Goal: Information Seeking & Learning: Learn about a topic

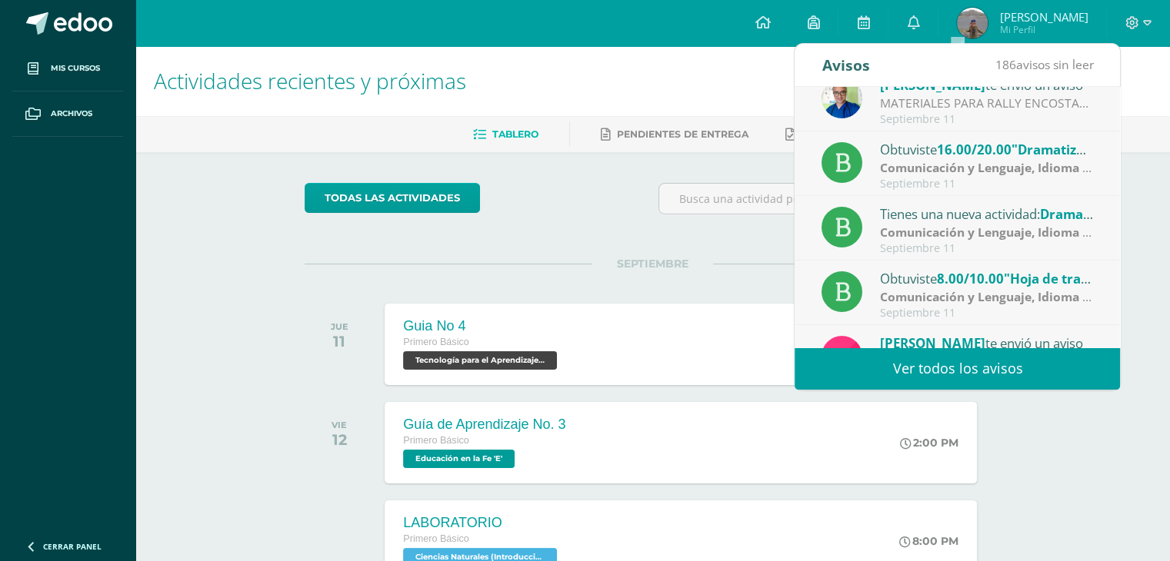
scroll to position [102, 0]
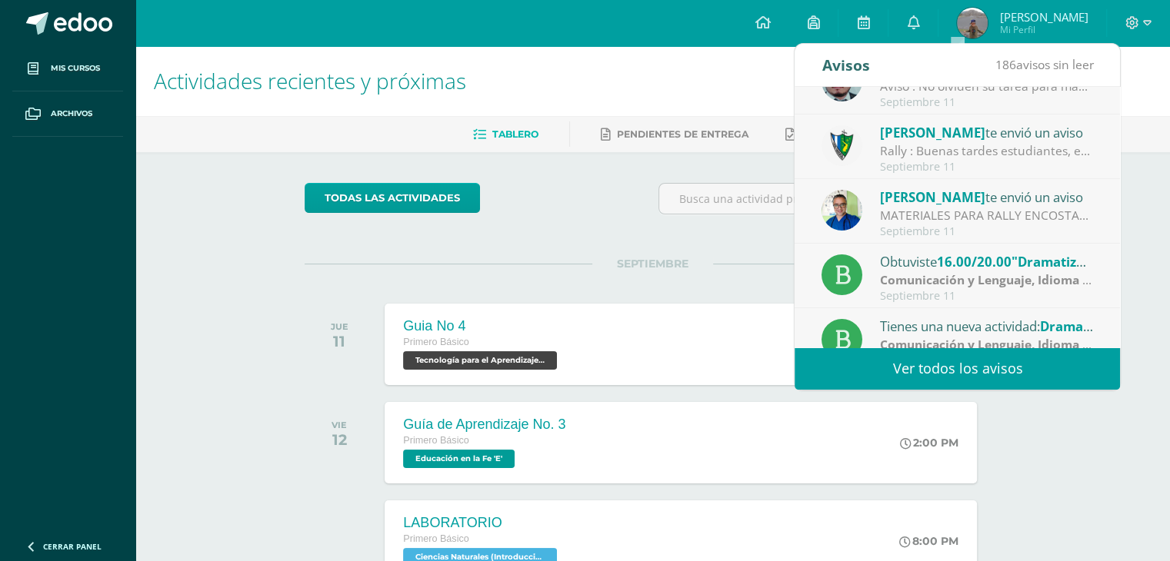
click at [1157, 223] on div "Actividades recientes y próximas Tablero Pendientes de entrega Entregadas todas…" at bounding box center [652, 510] width 1034 height 928
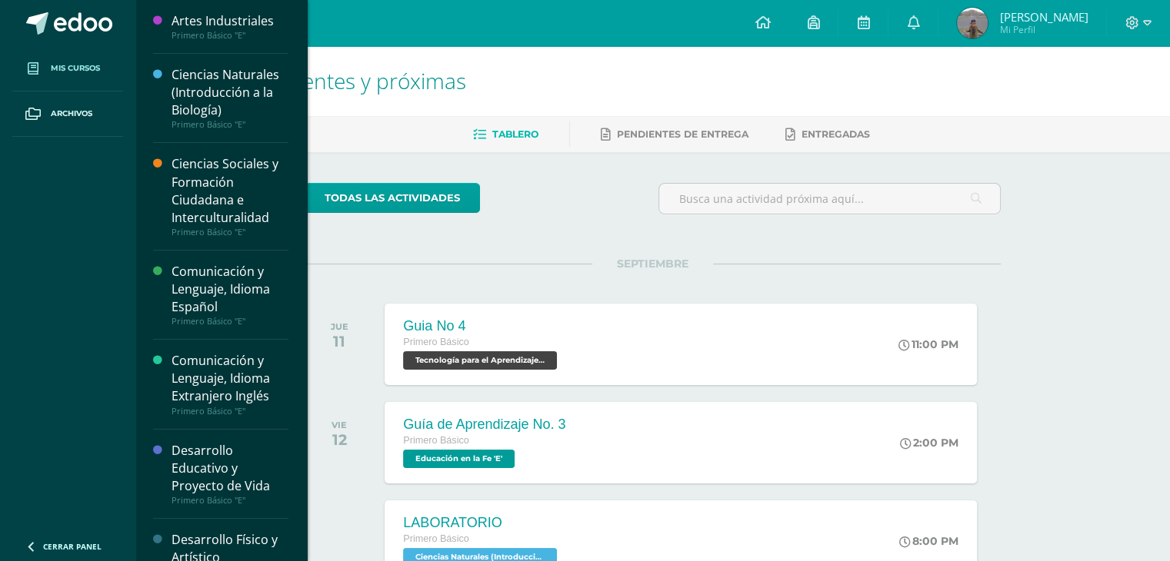
click at [83, 61] on link "Mis cursos" at bounding box center [67, 68] width 111 height 45
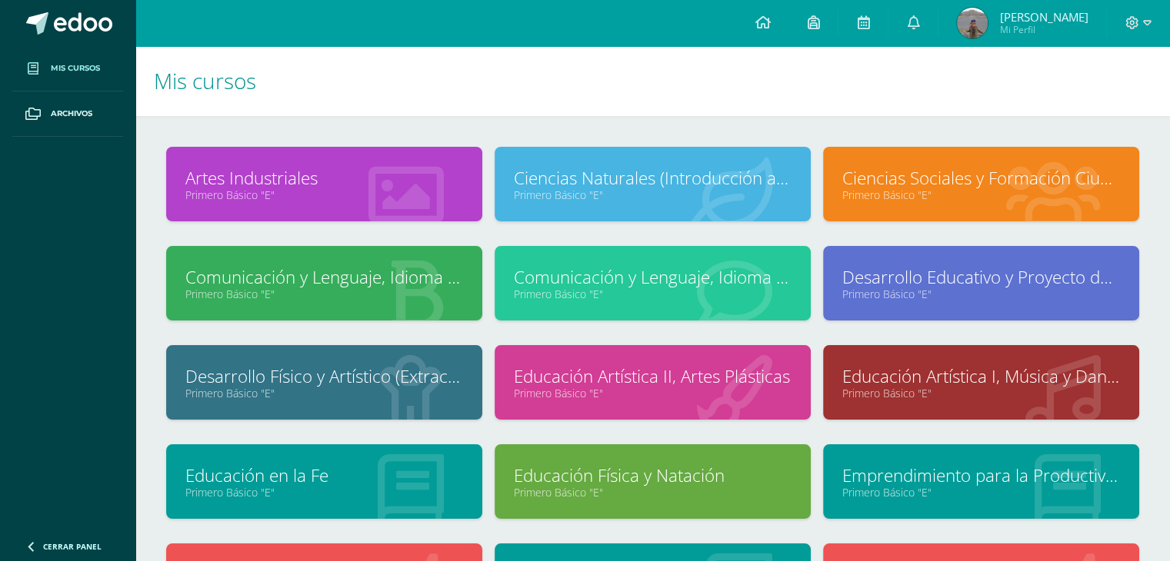
click at [887, 176] on link "Ciencias Sociales y Formación Ciudadana e Interculturalidad" at bounding box center [981, 178] width 278 height 24
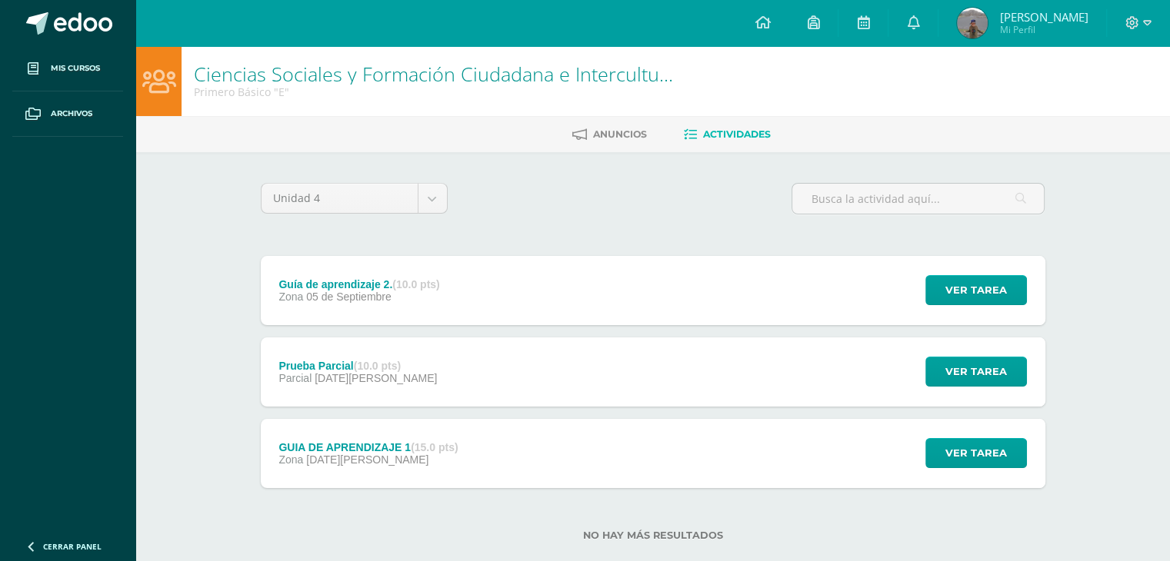
click at [330, 355] on div "Prueba Parcial (10.0 pts) Parcial [DATE][PERSON_NAME]" at bounding box center [358, 372] width 195 height 69
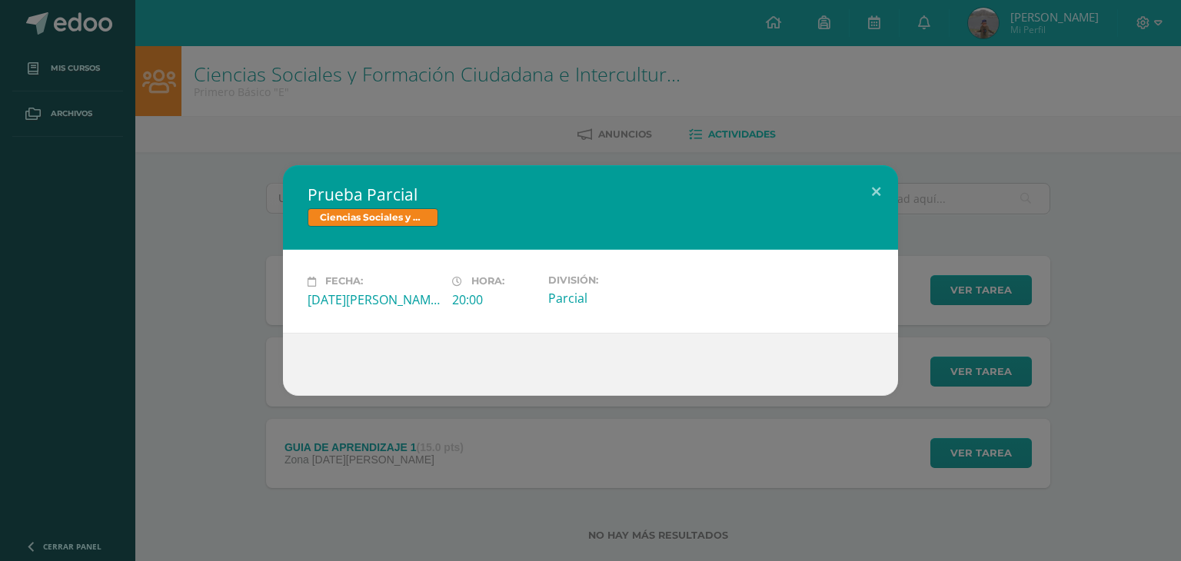
click at [431, 135] on div "Prueba Parcial Ciencias Sociales y Formación Ciudadana e Interculturalidad Fech…" at bounding box center [590, 280] width 1181 height 561
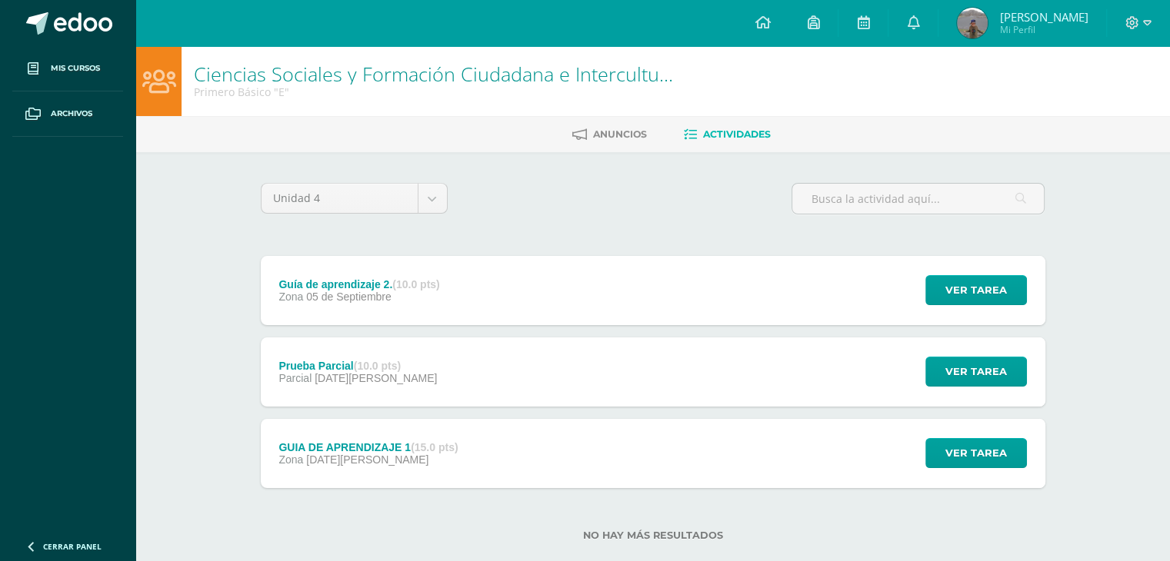
click at [354, 288] on div "Guía de aprendizaje 2. (10.0 pts)" at bounding box center [358, 284] width 161 height 12
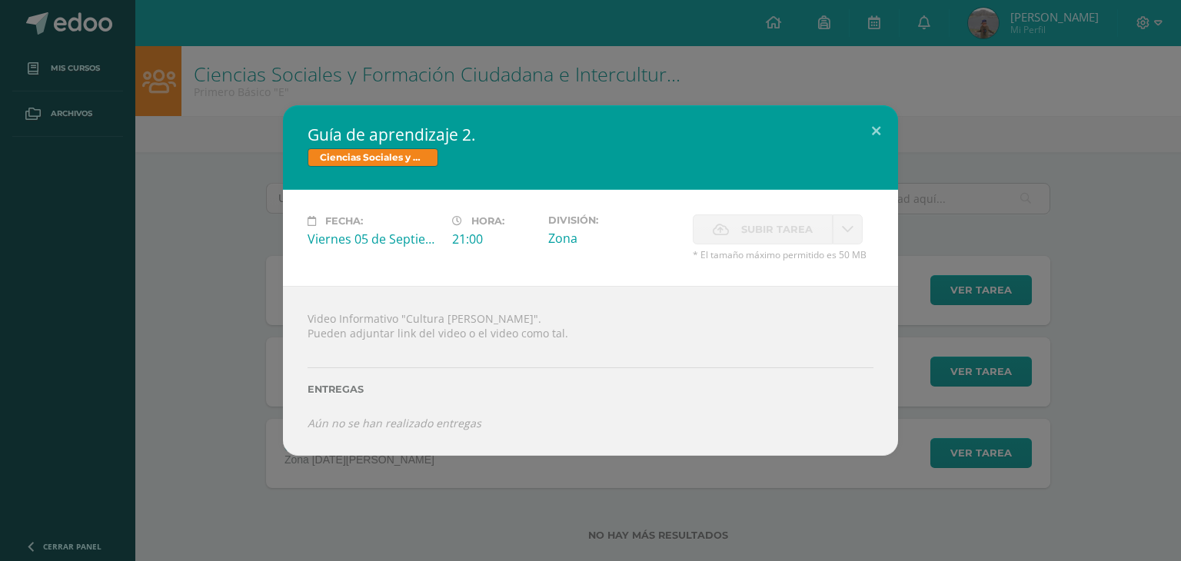
click at [486, 102] on div "Guía de aprendizaje 2. Ciencias Sociales y Formación Ciudadana e Interculturali…" at bounding box center [590, 280] width 1181 height 561
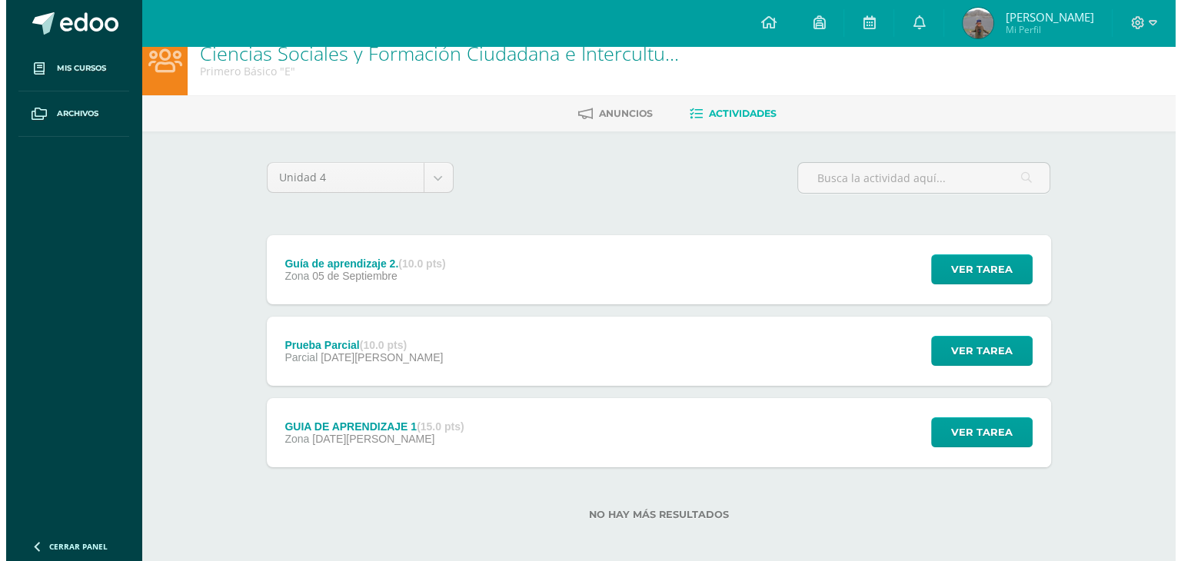
scroll to position [29, 0]
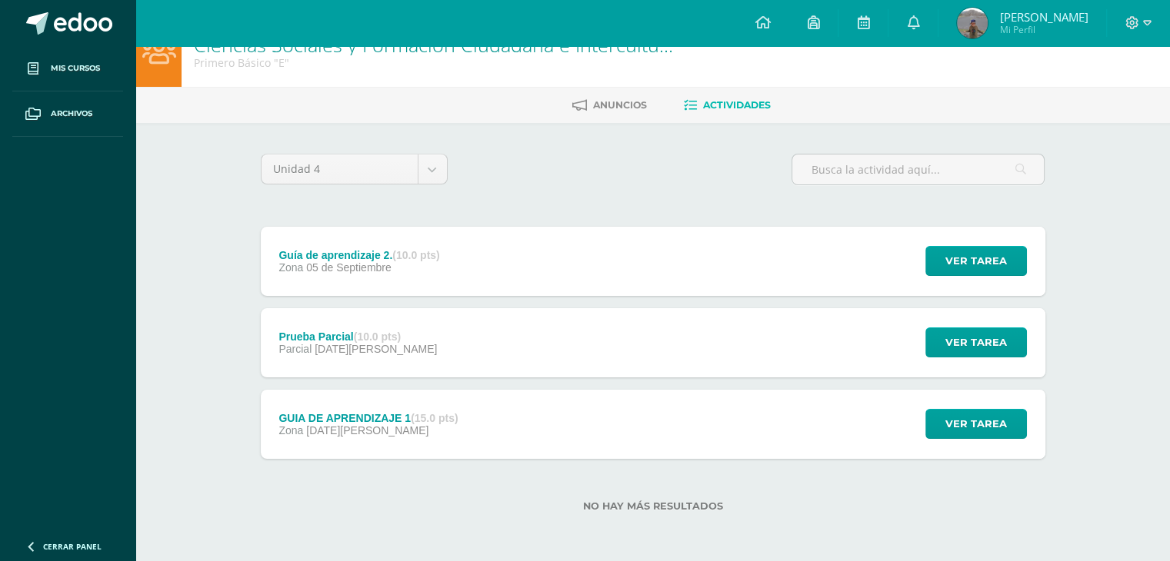
click at [391, 426] on div "Zona [DATE][PERSON_NAME]" at bounding box center [367, 430] width 179 height 12
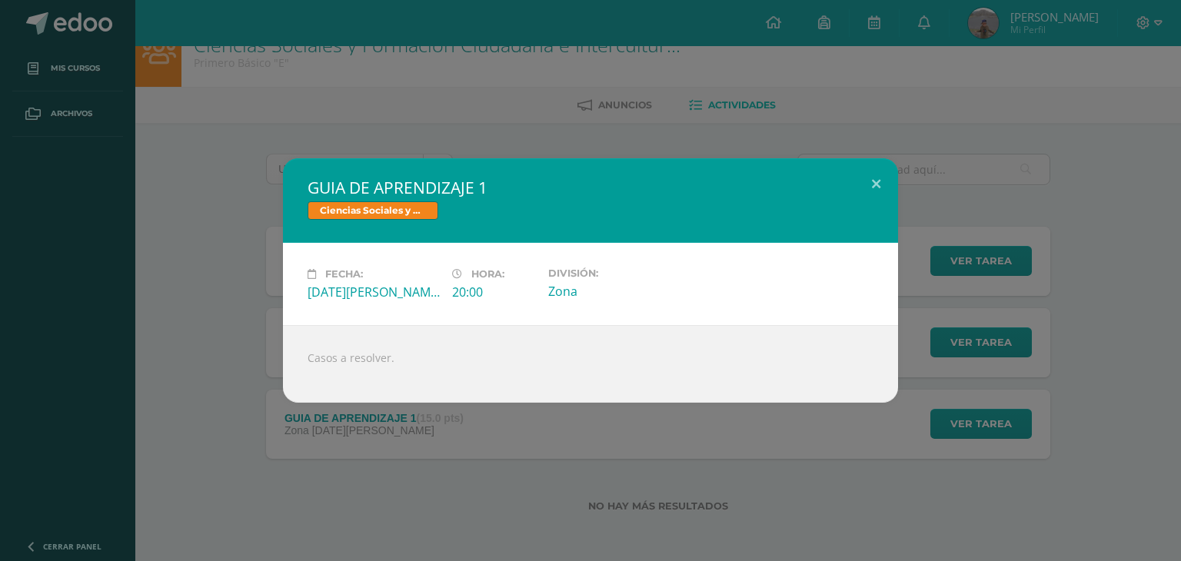
click at [374, 360] on div "Casos a resolver." at bounding box center [590, 364] width 615 height 78
click at [870, 181] on button at bounding box center [876, 184] width 44 height 52
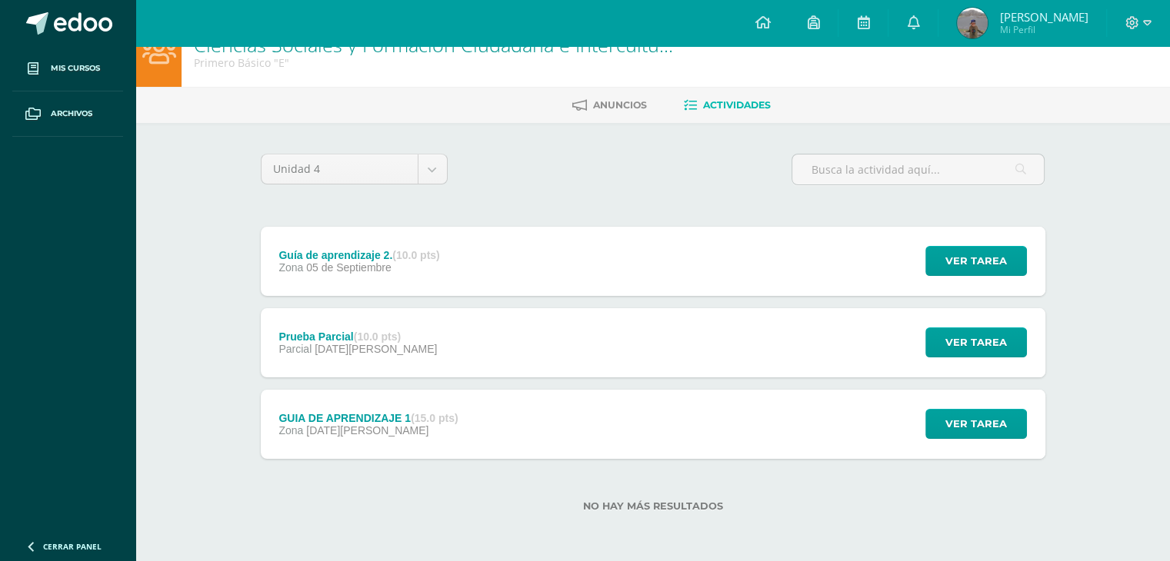
click at [388, 278] on div "Guía de aprendizaje 2. (10.0 pts) Zona [DATE][GEOGRAPHIC_DATA]" at bounding box center [360, 261] width 198 height 69
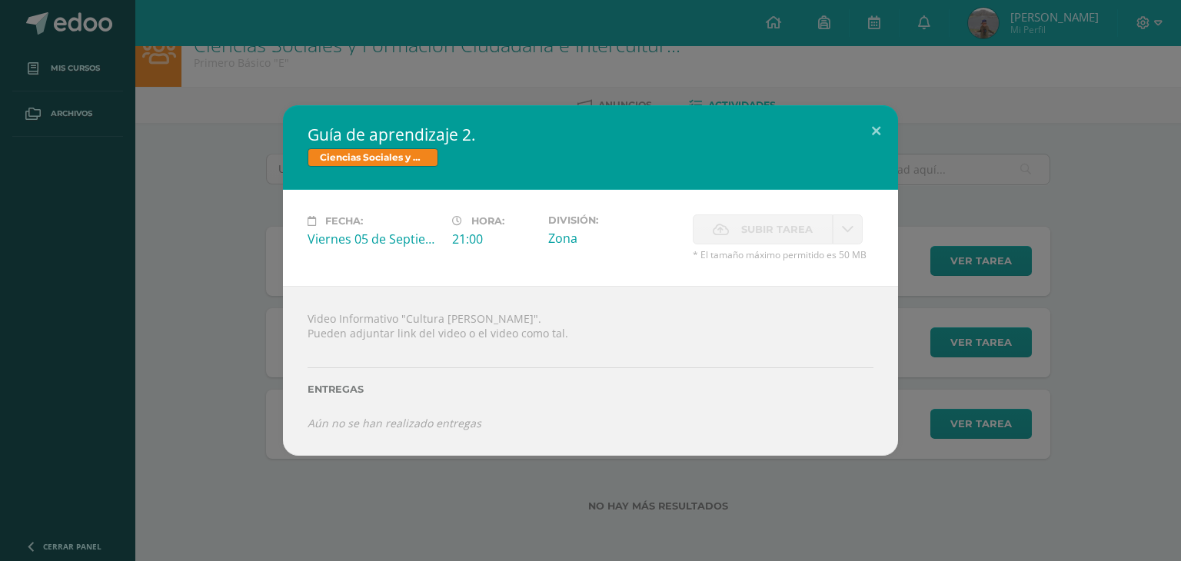
click at [544, 102] on div "Guía de aprendizaje 2. Ciencias Sociales y Formación Ciudadana e Interculturali…" at bounding box center [590, 280] width 1181 height 561
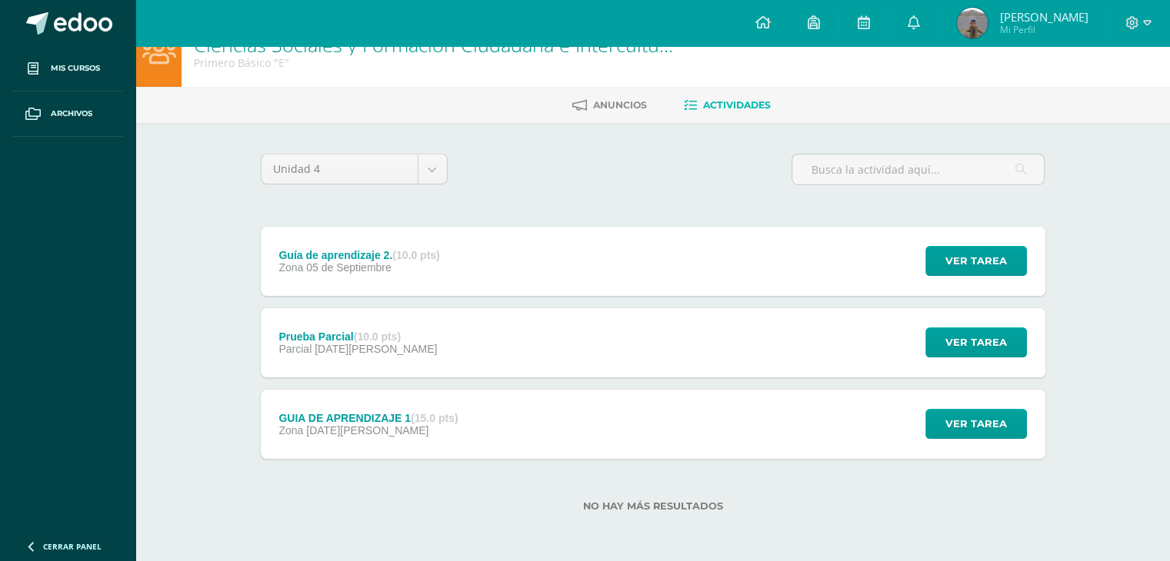
click at [466, 267] on div "Guía de aprendizaje 2. (10.0 pts) Zona [DATE][GEOGRAPHIC_DATA] Ver tarea Guía d…" at bounding box center [653, 261] width 784 height 69
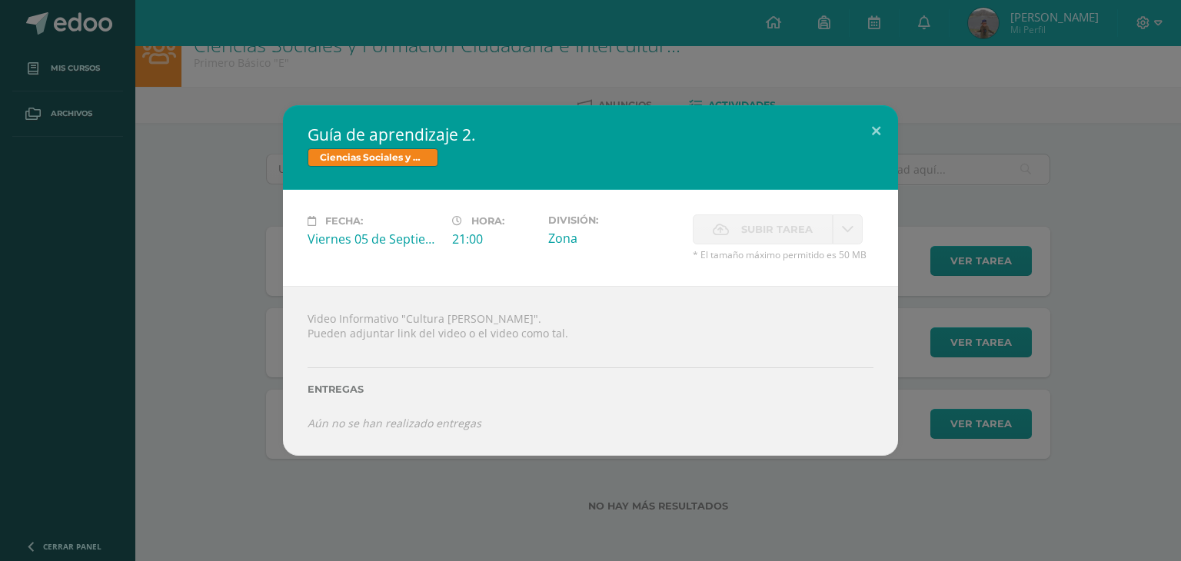
click at [320, 331] on div "Video Informativo "Cultura [PERSON_NAME]". Pueden adjuntar link del video o el …" at bounding box center [590, 371] width 615 height 170
drag, startPoint x: 298, startPoint y: 318, endPoint x: 326, endPoint y: 238, distance: 84.9
click at [309, 293] on div "Video Informativo "Cultura [PERSON_NAME]". Pueden adjuntar link del video o el …" at bounding box center [590, 371] width 615 height 170
